Goal: Find specific page/section: Find specific page/section

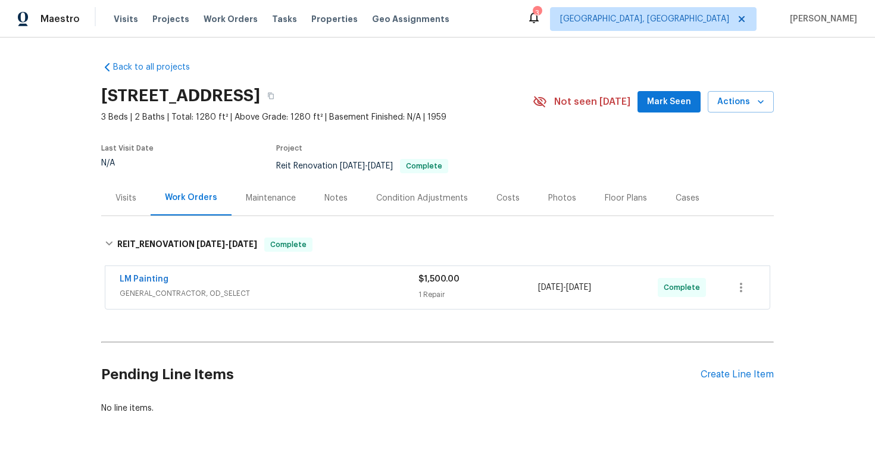
click at [505, 192] on div "Costs" at bounding box center [507, 198] width 23 height 12
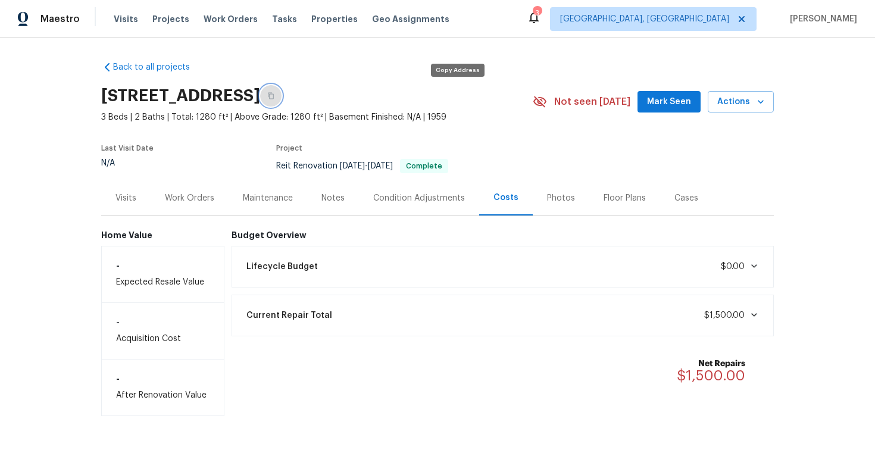
click at [274, 92] on icon "button" at bounding box center [270, 95] width 7 height 7
click at [181, 193] on div "Work Orders" at bounding box center [189, 198] width 49 height 12
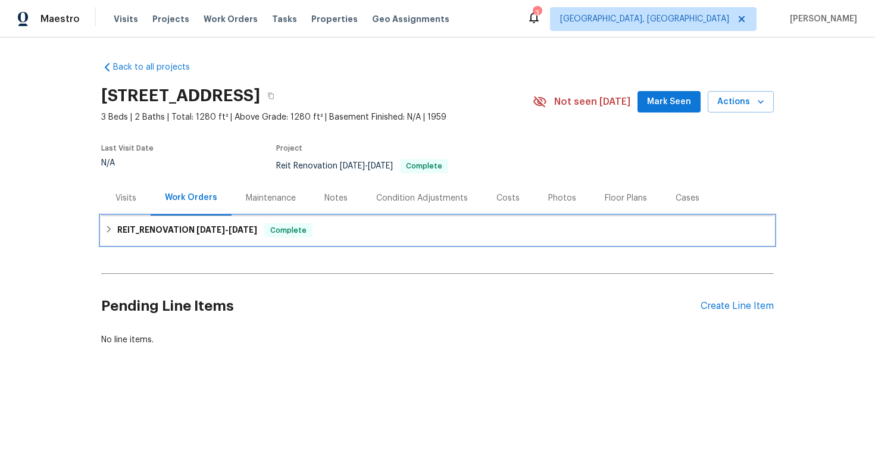
click at [181, 235] on h6 "REIT_RENOVATION 8/29/25 - 9/2/25" at bounding box center [187, 230] width 140 height 14
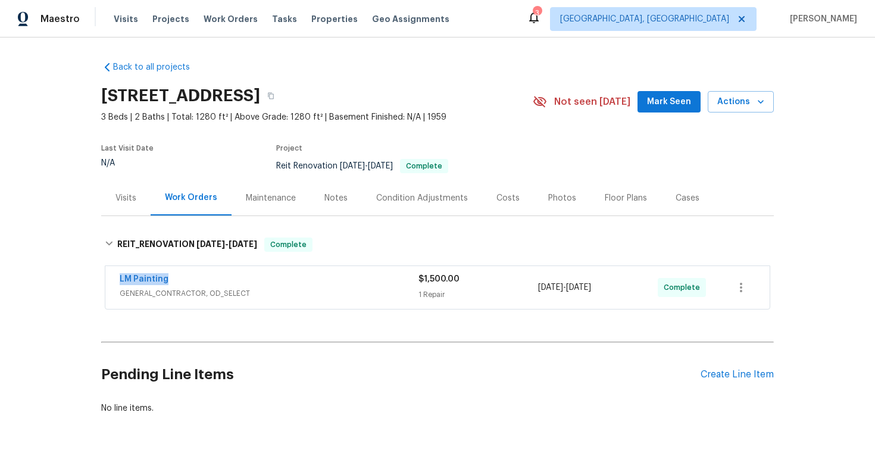
drag, startPoint x: 173, startPoint y: 276, endPoint x: 115, endPoint y: 275, distance: 57.8
click at [115, 275] on div "LM Painting GENERAL_CONTRACTOR, OD_SELECT $1,500.00 1 Repair 8/29/2025 - 9/2/20…" at bounding box center [437, 287] width 664 height 43
copy link "LM Painting"
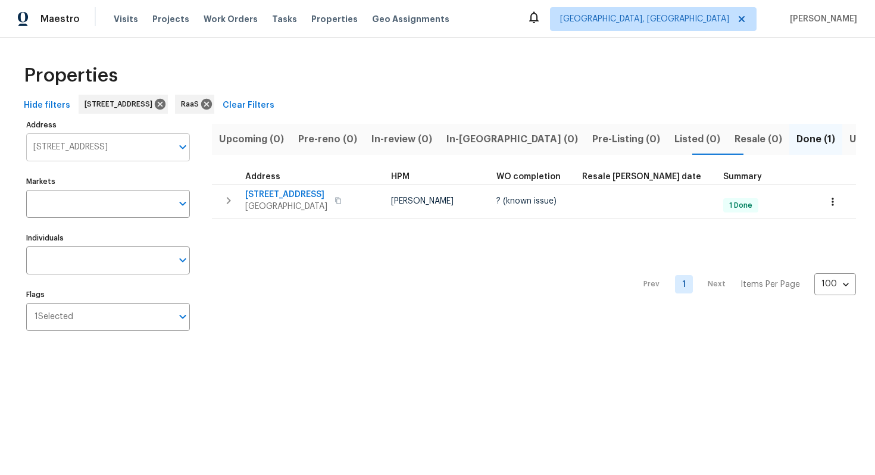
click at [98, 149] on input "2957 Browns Mill Rd SE Atlanta GA 30354" at bounding box center [99, 147] width 146 height 28
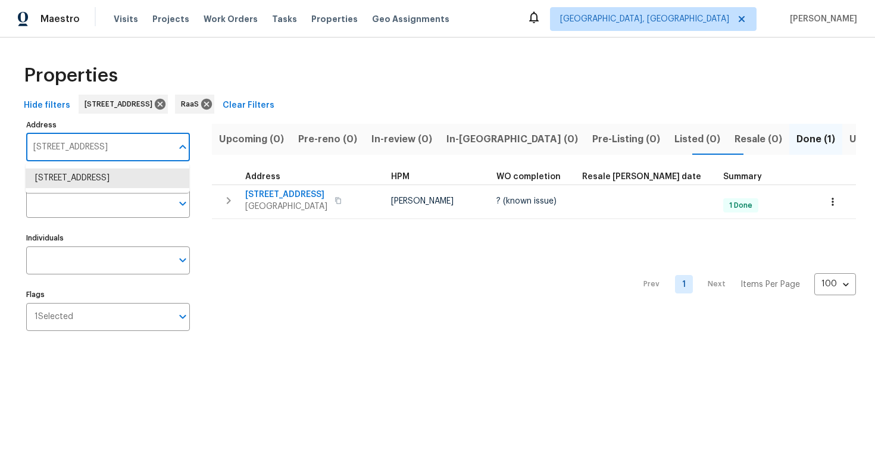
paste input "[STREET_ADDRESS]"
type input "[STREET_ADDRESS]"
click at [110, 188] on li "6218 Creekford Ln Lithonia GA 30058" at bounding box center [108, 178] width 164 height 20
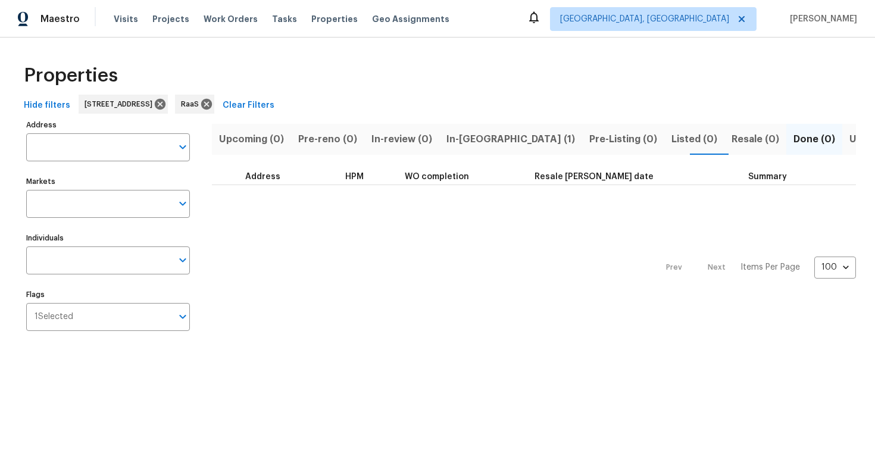
type input "6218 Creekford Ln Lithonia GA 30058"
click at [446, 134] on span "In-reno (1)" at bounding box center [510, 139] width 129 height 17
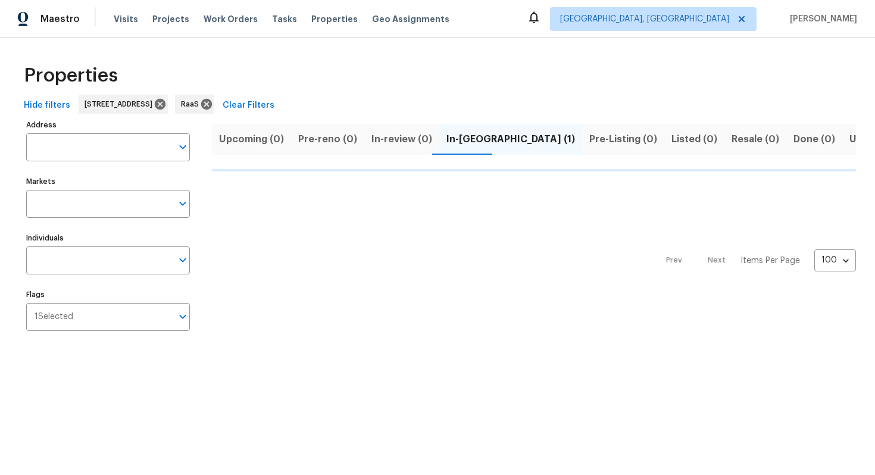
type input "6218 Creekford Ln Lithonia GA 30058"
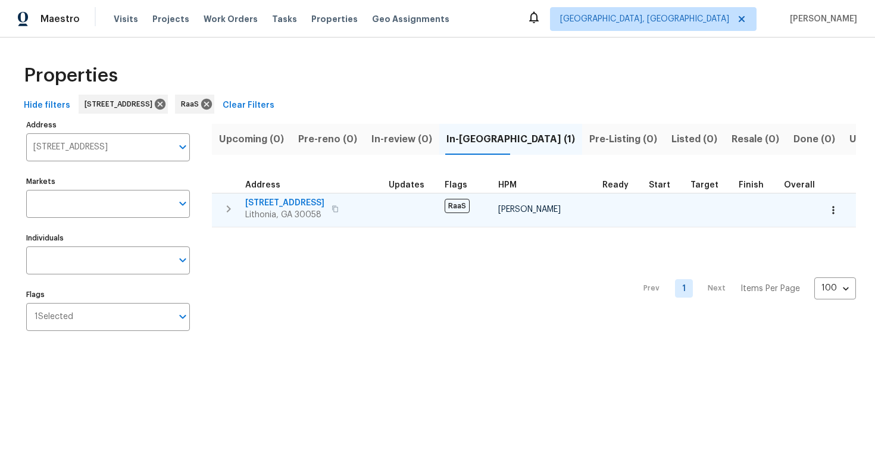
click at [280, 195] on td "6218 Creekford Ln Lithonia, GA 30058" at bounding box center [298, 208] width 172 height 31
click at [277, 200] on span "6218 Creekford Ln" at bounding box center [284, 203] width 79 height 12
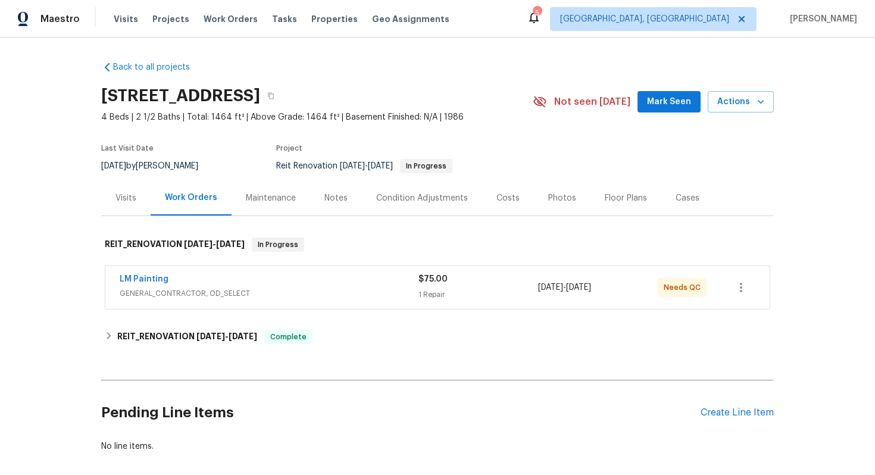
click at [313, 277] on div "LM Painting" at bounding box center [269, 280] width 299 height 14
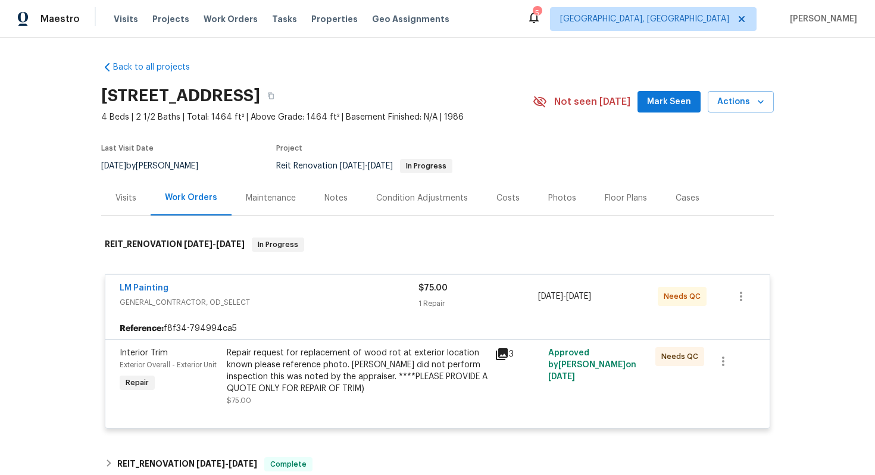
click at [318, 288] on div "LM Painting" at bounding box center [269, 289] width 299 height 14
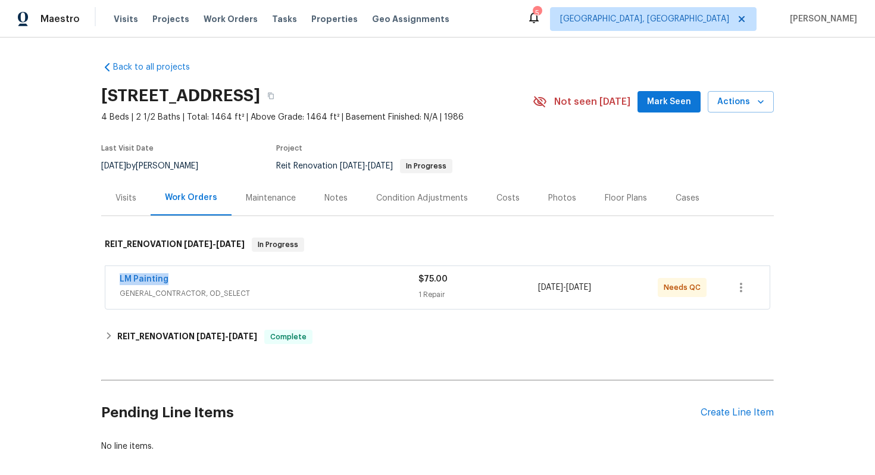
drag, startPoint x: 114, startPoint y: 278, endPoint x: 196, endPoint y: 285, distance: 82.4
click at [196, 285] on div "LM Painting GENERAL_CONTRACTOR, OD_SELECT $75.00 1 Repair [DATE] - [DATE] Needs…" at bounding box center [437, 287] width 664 height 43
copy link "LM Painting"
